Goal: Navigation & Orientation: Find specific page/section

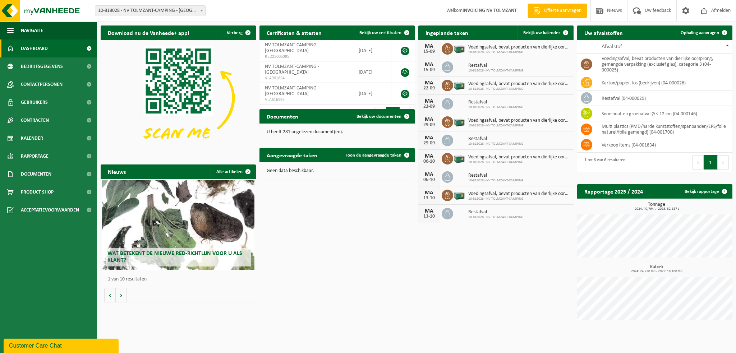
click at [33, 140] on span "Kalender" at bounding box center [32, 138] width 22 height 18
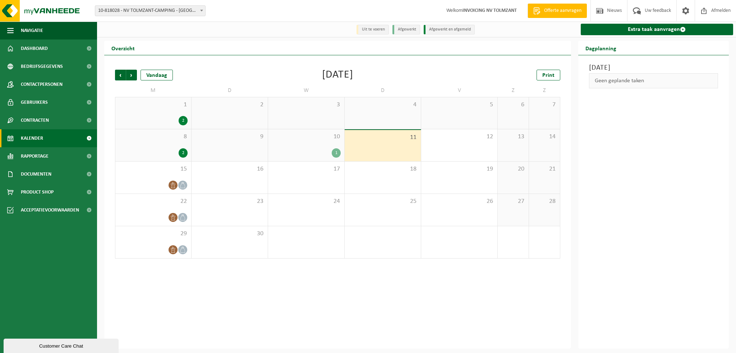
click at [319, 153] on div "1" at bounding box center [306, 153] width 69 height 9
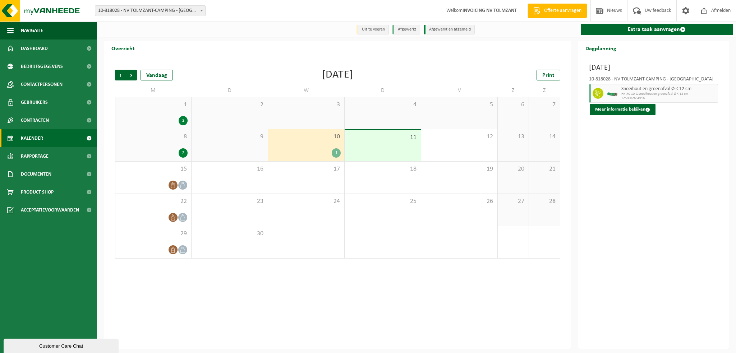
click at [41, 47] on span "Dashboard" at bounding box center [34, 49] width 27 height 18
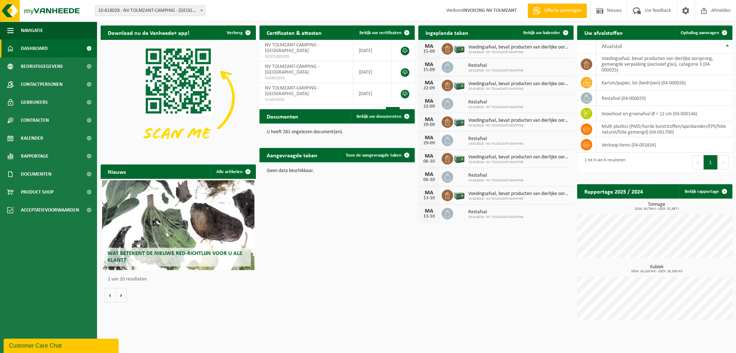
click at [45, 141] on link "Kalender" at bounding box center [48, 138] width 97 height 18
